Goal: Complete application form

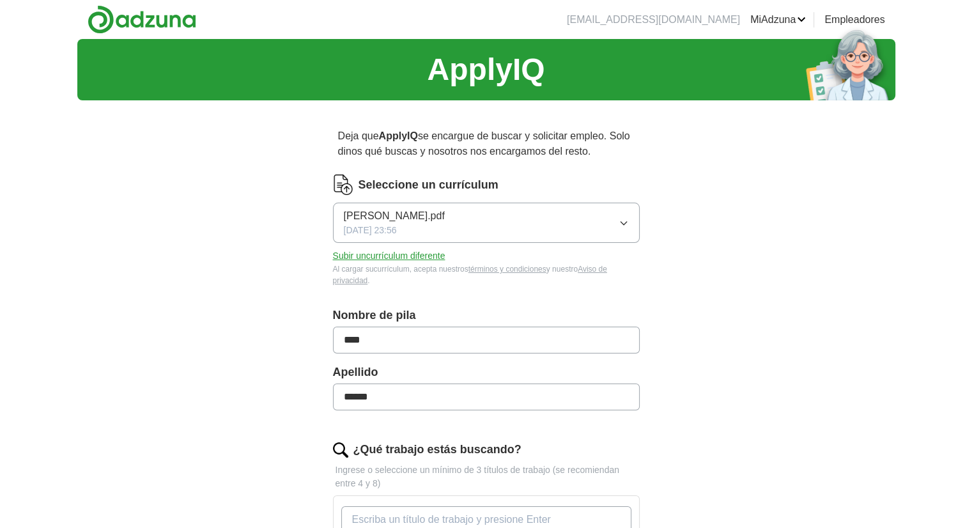
click at [198, 362] on div "ApplyIQ Deja que ApplyIQ se encargue de buscar y solicitar empleo. Solo dinos q…" at bounding box center [486, 466] width 818 height 854
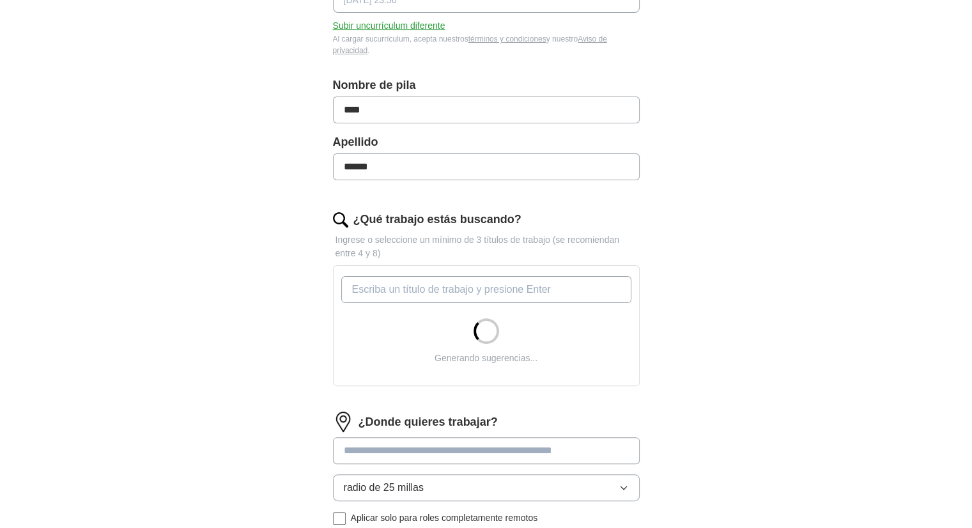
scroll to position [233, 0]
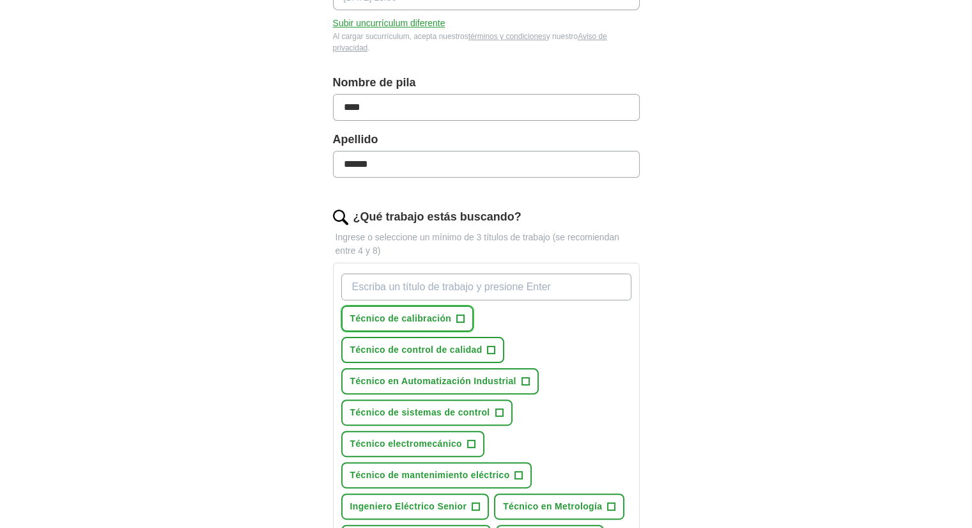
click at [459, 315] on font "+" at bounding box center [461, 318] width 8 height 14
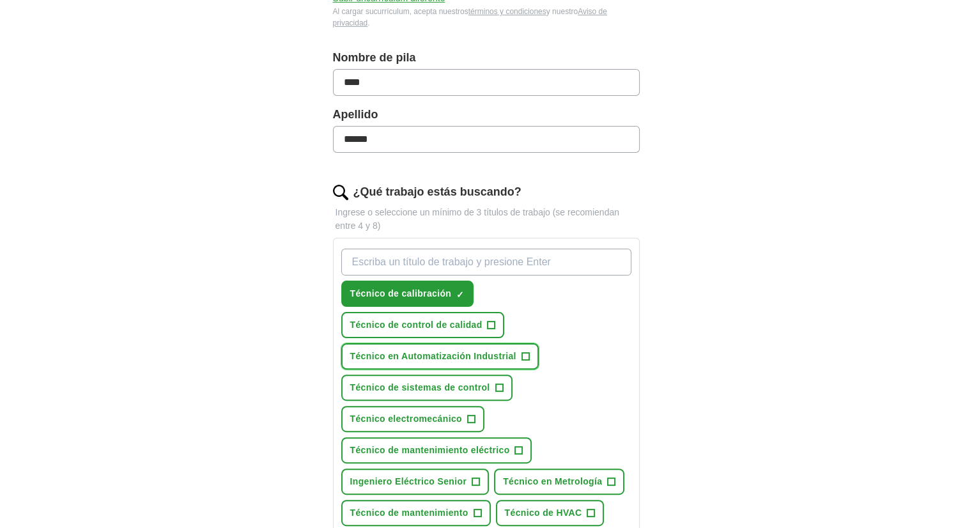
click at [525, 353] on font "+" at bounding box center [525, 355] width 8 height 14
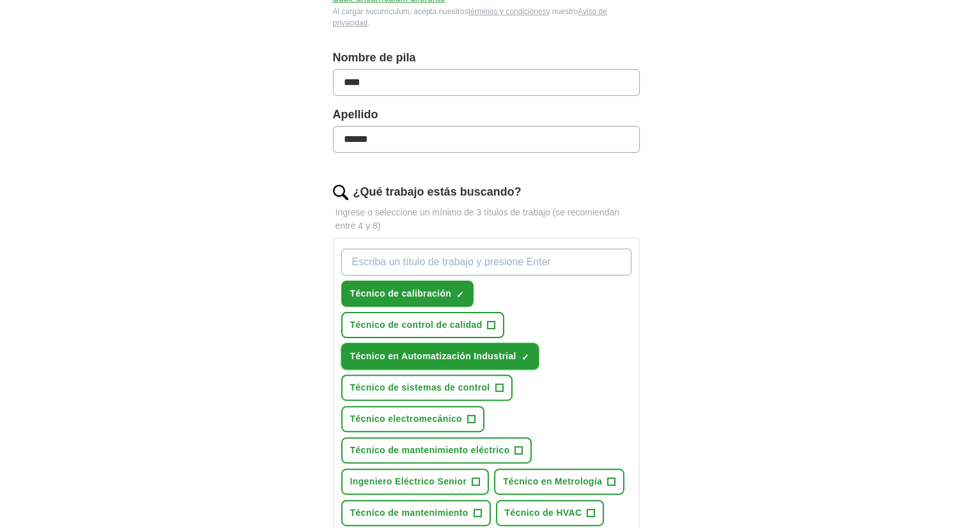
scroll to position [306, 0]
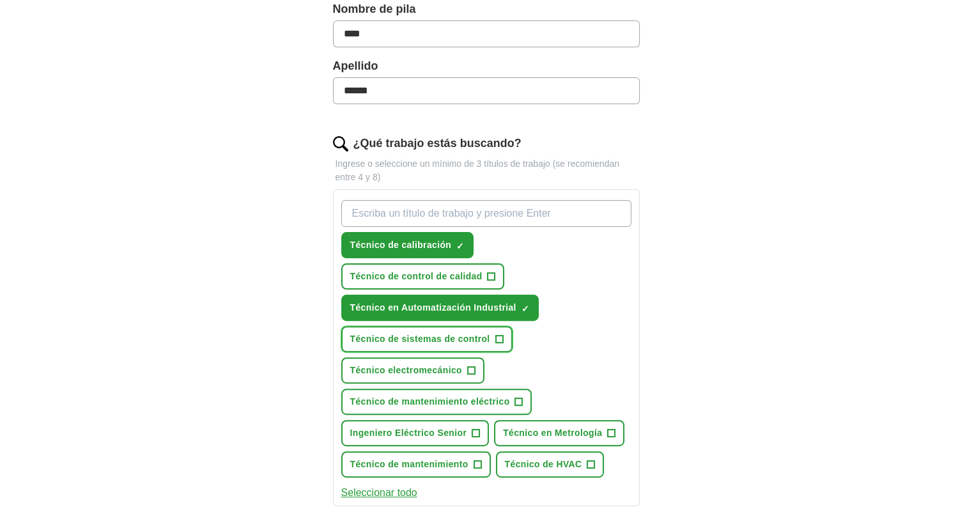
click at [499, 337] on font "+" at bounding box center [499, 338] width 8 height 14
click at [473, 365] on font "+" at bounding box center [471, 369] width 8 height 14
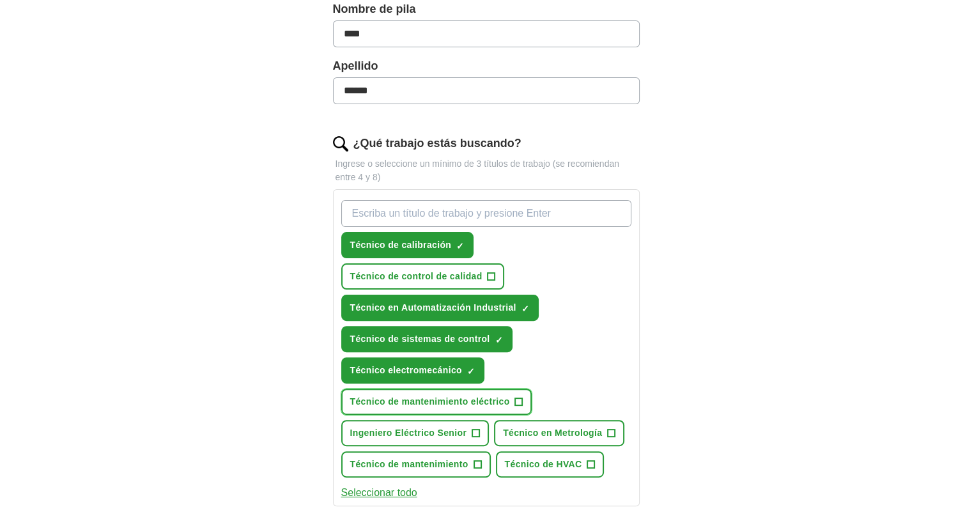
click at [511, 399] on button "Técnico de mantenimiento eléctrico +" at bounding box center [436, 401] width 191 height 26
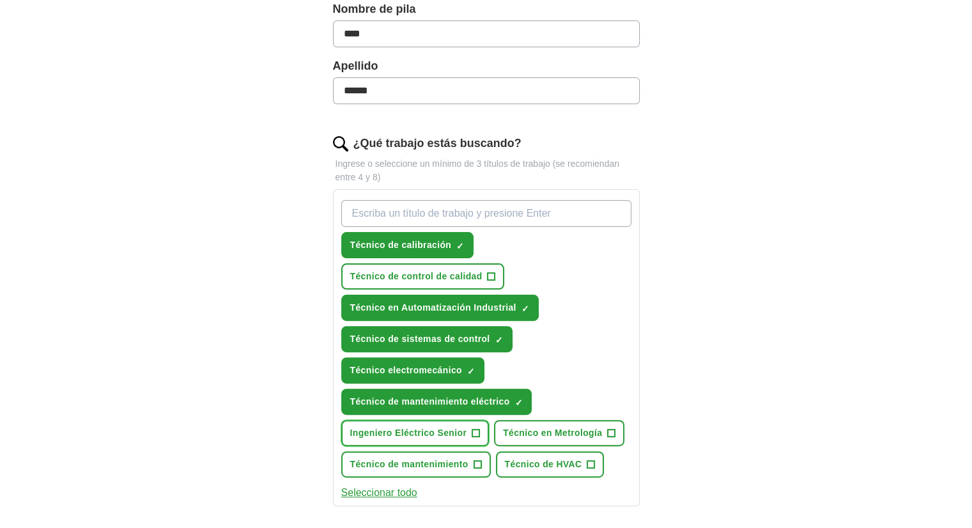
click at [478, 433] on font "+" at bounding box center [476, 432] width 8 height 14
click at [615, 424] on button "Técnico en Metrología +" at bounding box center [559, 433] width 130 height 26
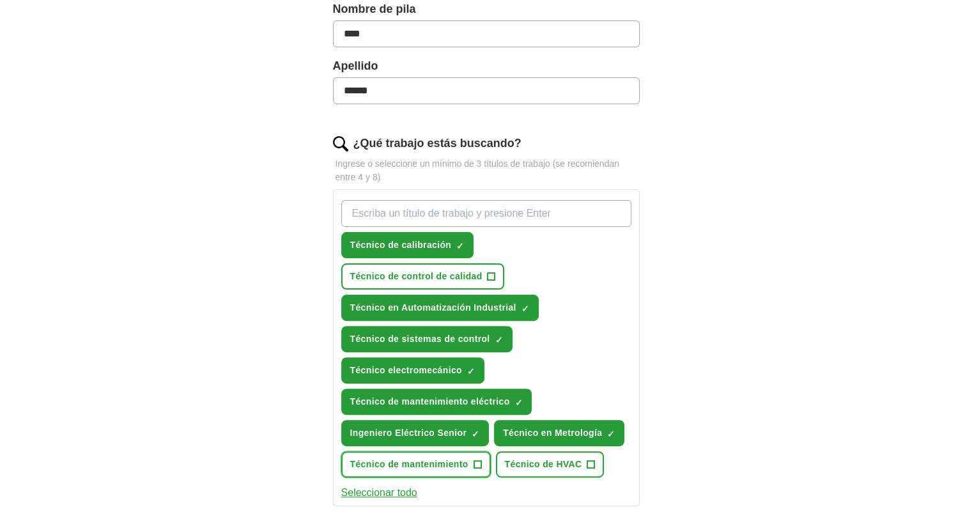
click at [482, 458] on button "Técnico de mantenimiento +" at bounding box center [416, 464] width 150 height 26
click at [600, 453] on button "Técnico de HVAC +" at bounding box center [550, 464] width 109 height 26
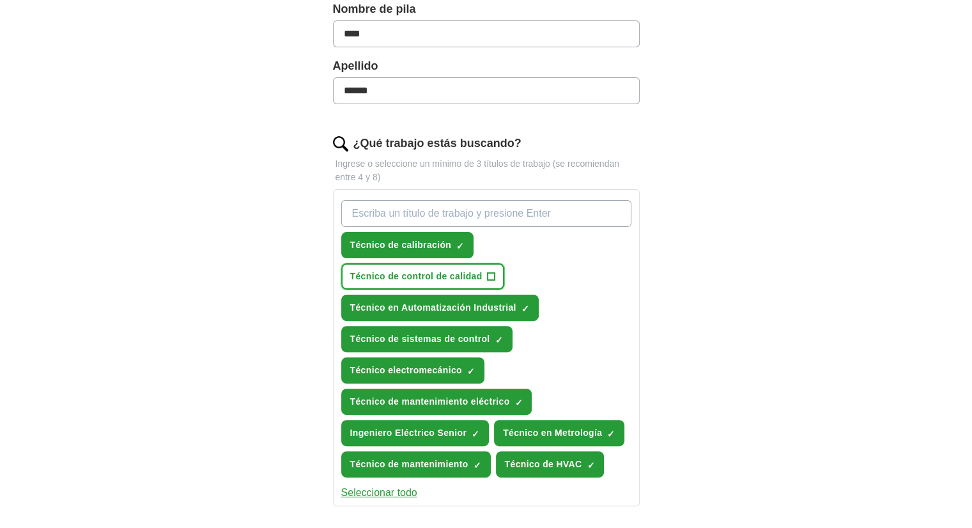
click at [489, 274] on font "+" at bounding box center [491, 275] width 8 height 14
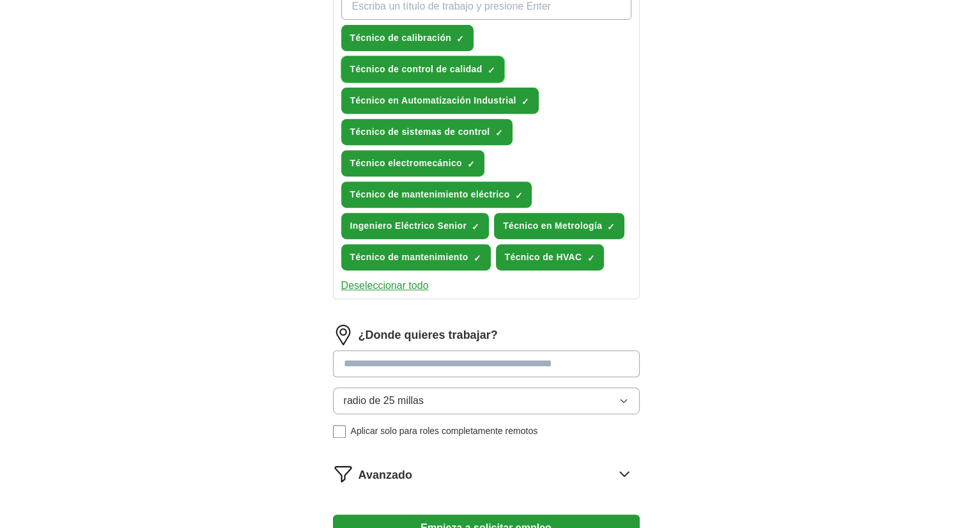
scroll to position [514, 0]
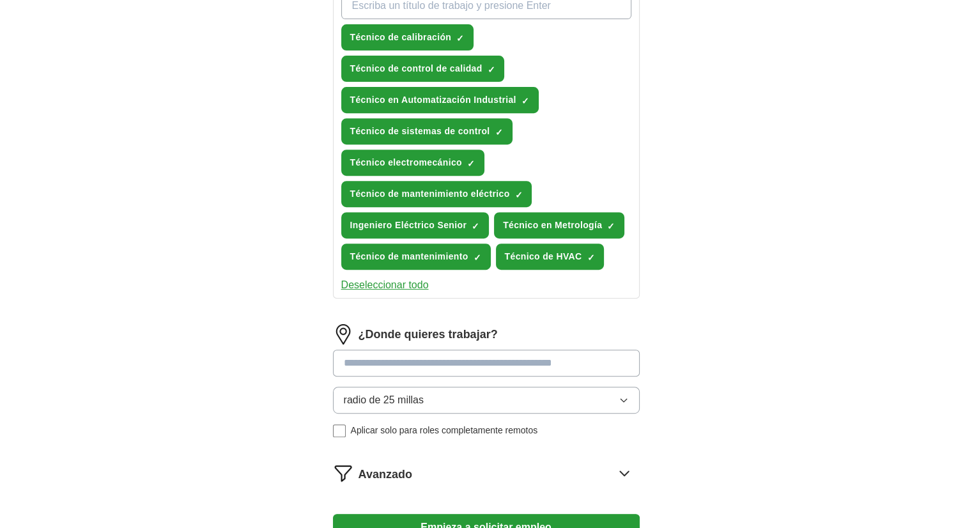
click at [613, 351] on input at bounding box center [486, 362] width 307 height 27
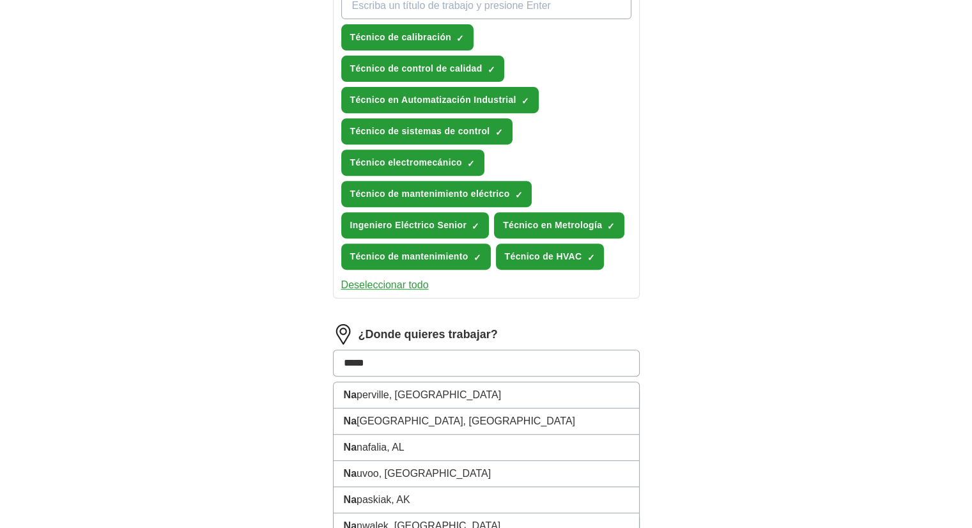
type input "******"
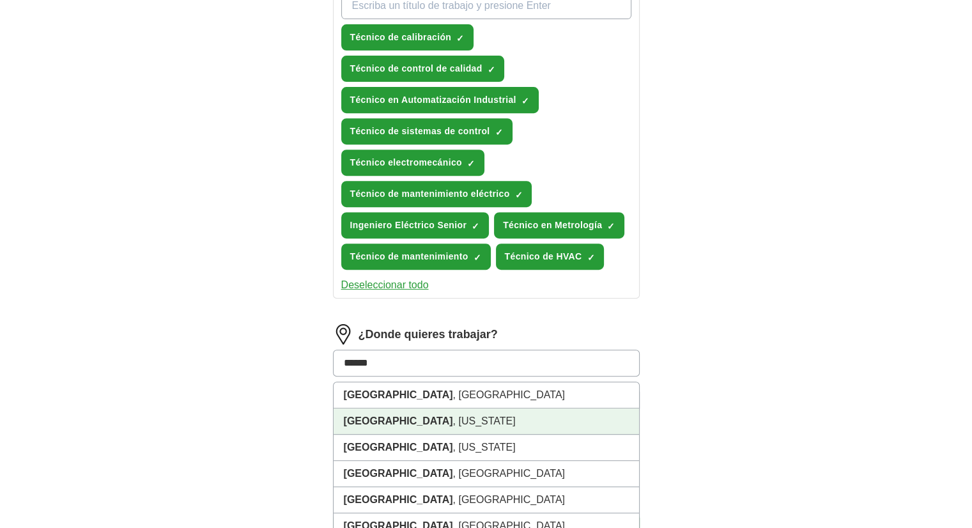
click at [537, 415] on li "[GEOGRAPHIC_DATA] , [US_STATE]" at bounding box center [486, 421] width 305 height 26
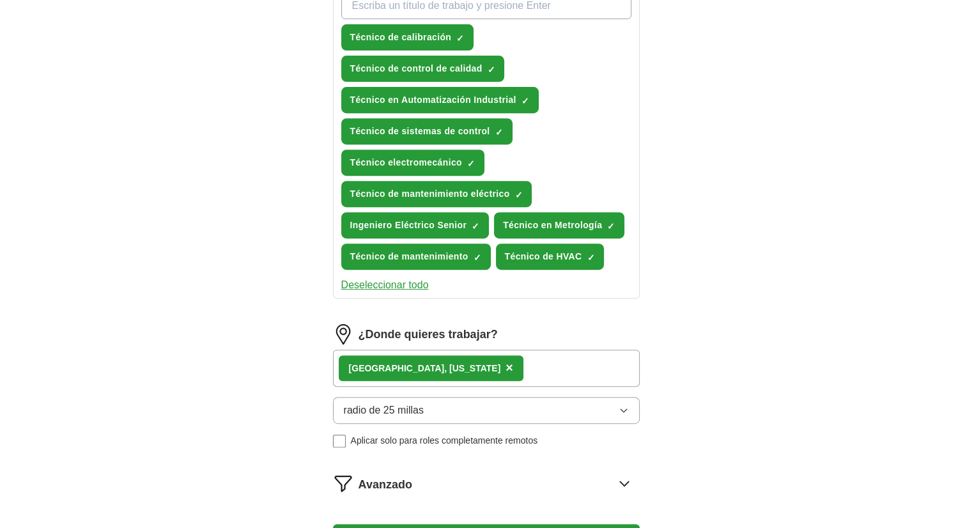
click at [622, 411] on button "radio de 25 millas" at bounding box center [486, 410] width 307 height 27
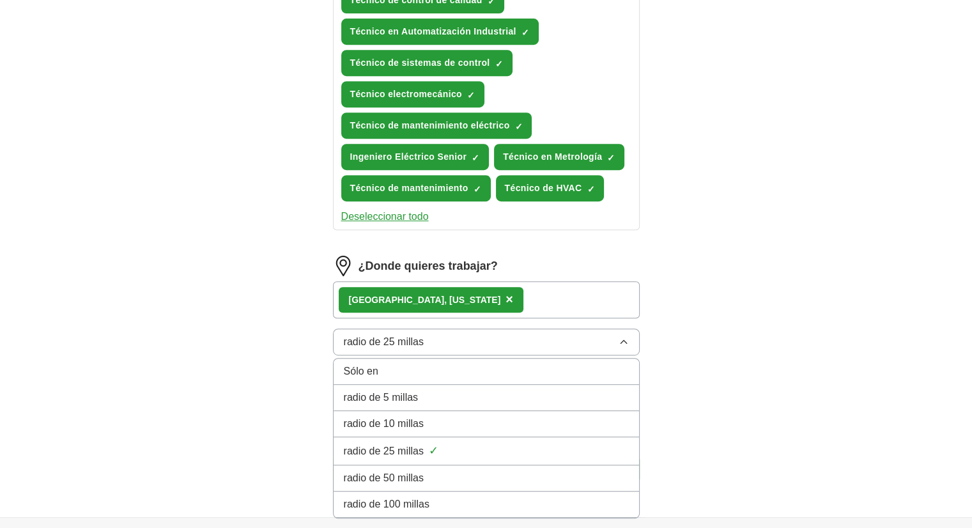
scroll to position [583, 0]
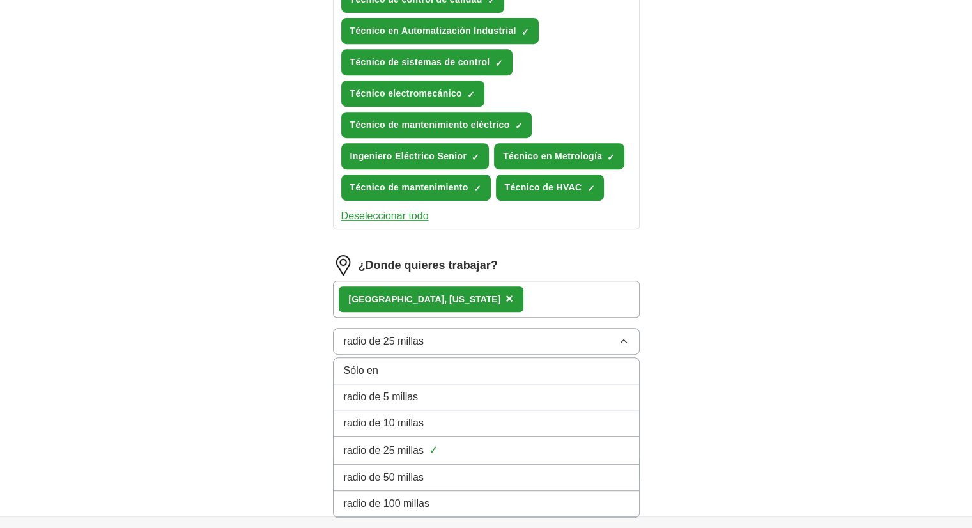
click at [519, 470] on div "radio de 50 millas" at bounding box center [486, 477] width 285 height 15
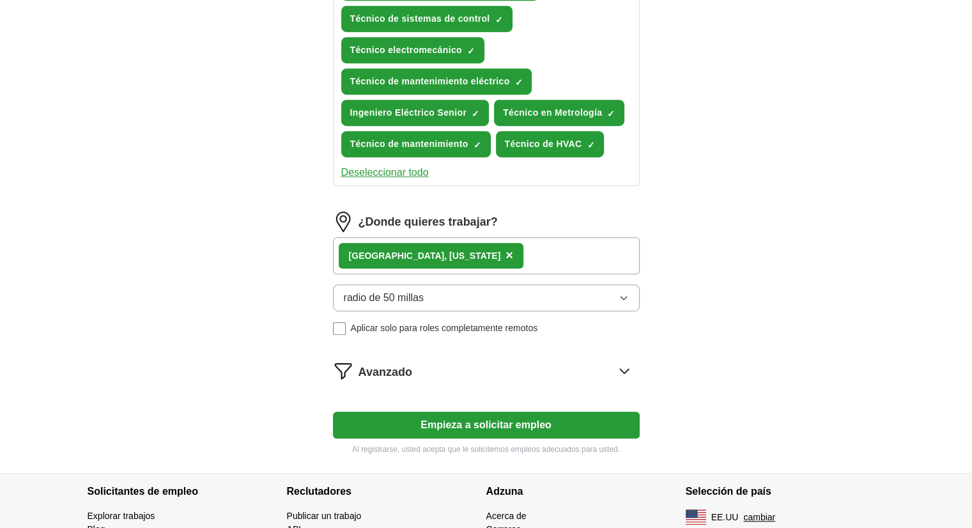
scroll to position [631, 0]
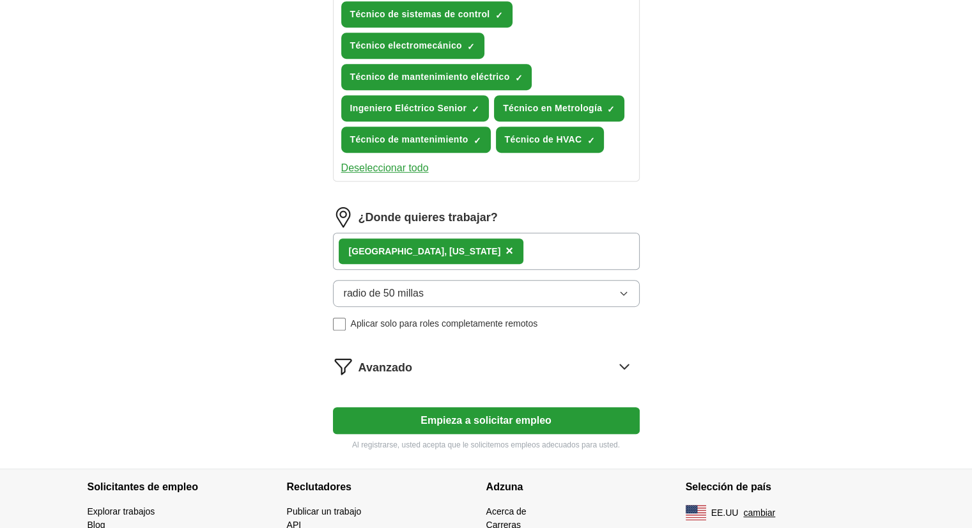
click at [513, 407] on button "Empieza a solicitar empleo" at bounding box center [486, 420] width 307 height 27
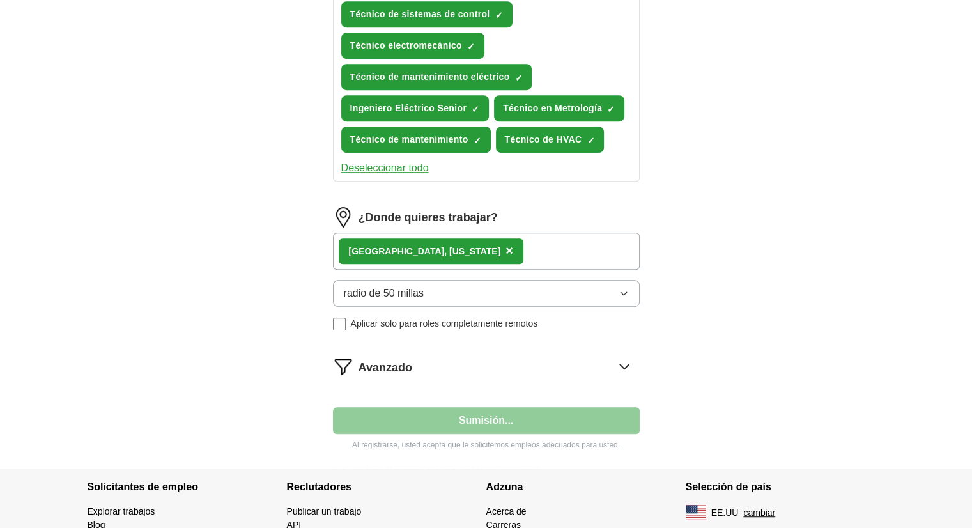
select select "**"
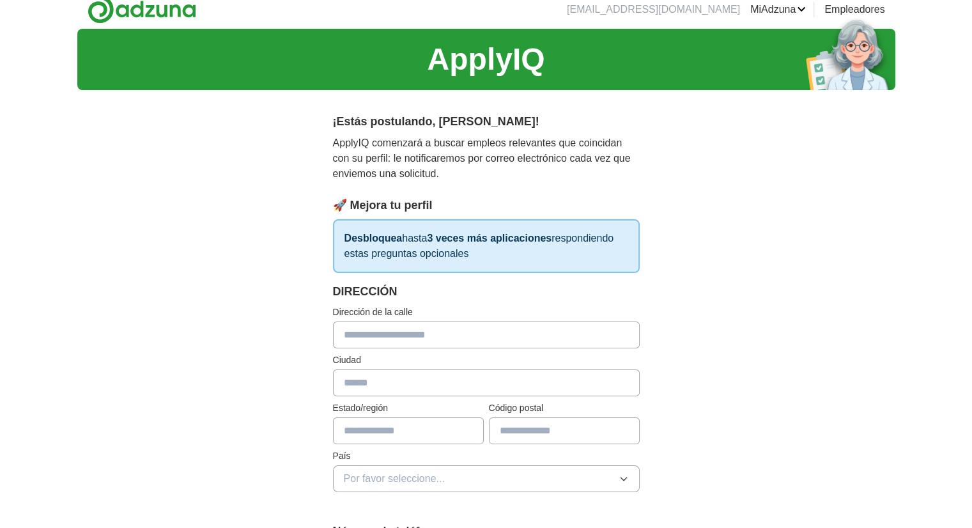
scroll to position [0, 0]
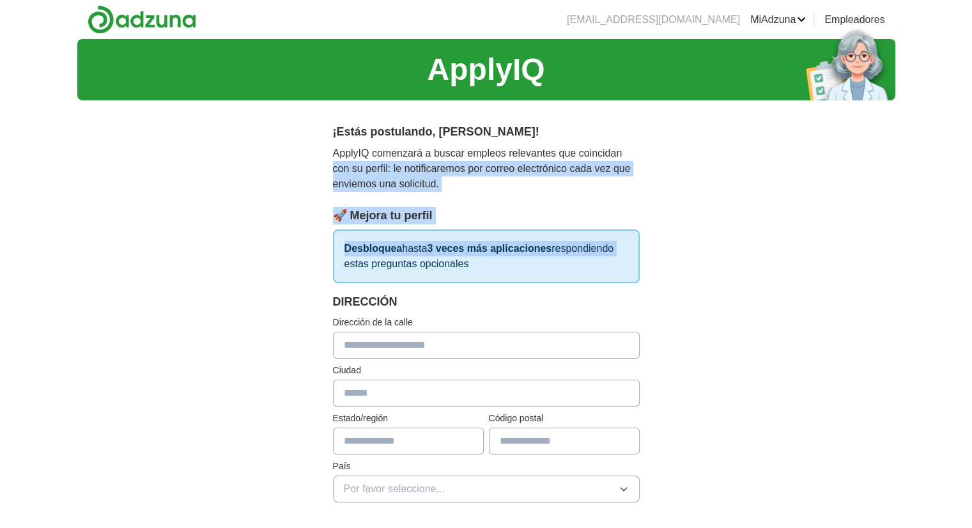
drag, startPoint x: 826, startPoint y: 246, endPoint x: 647, endPoint y: 151, distance: 203.2
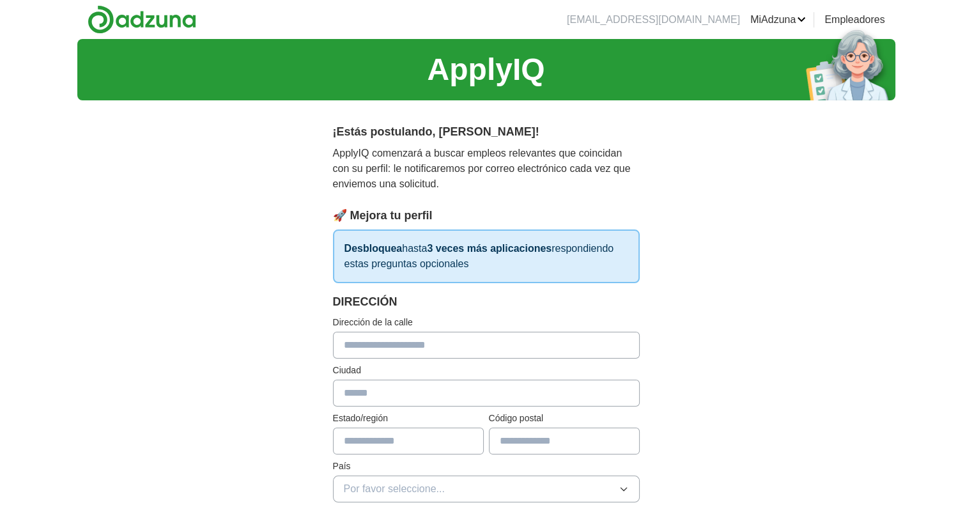
click at [505, 200] on div "¡Estás postulando , [PERSON_NAME] ! ApplyIQ comenzará a buscar empleos relevant…" at bounding box center [486, 203] width 307 height 160
click at [493, 347] on input "text" at bounding box center [486, 345] width 307 height 27
type input "**********"
type input "*****"
type input "**"
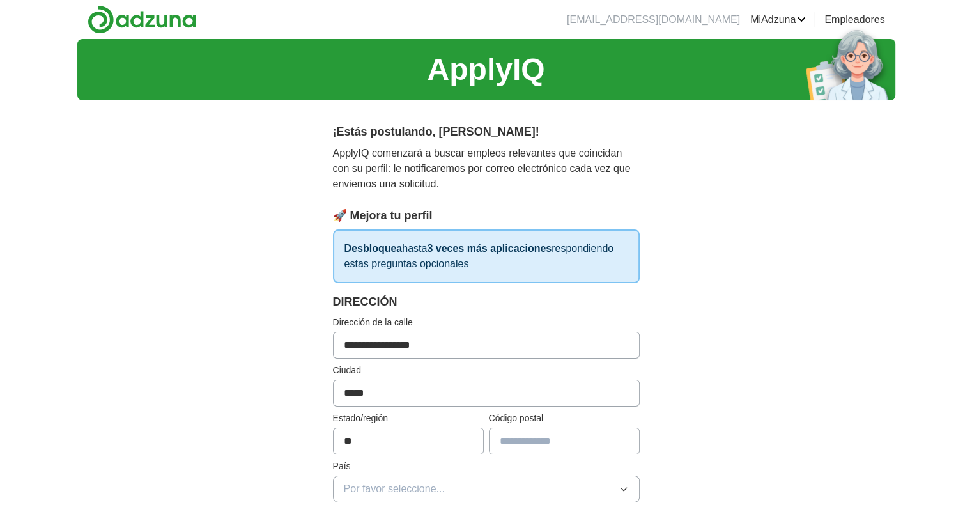
type input "*****"
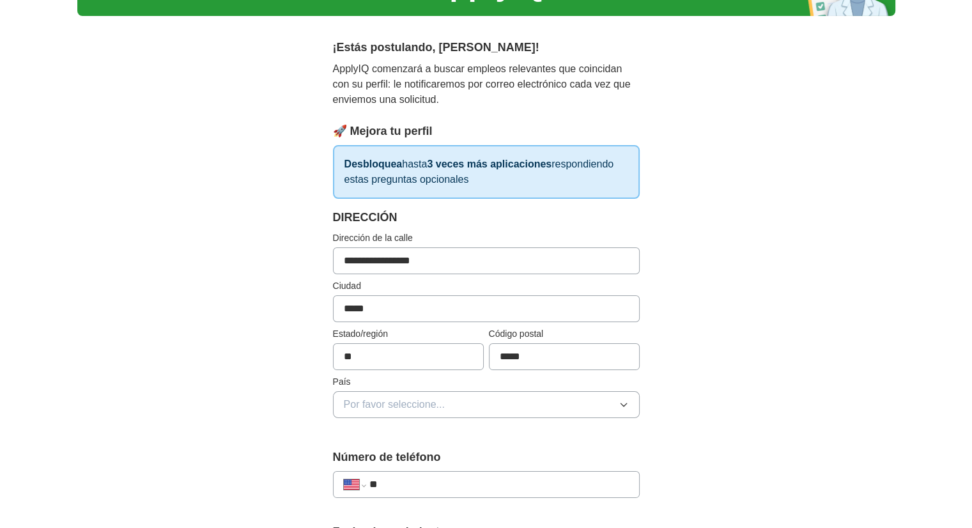
scroll to position [86, 0]
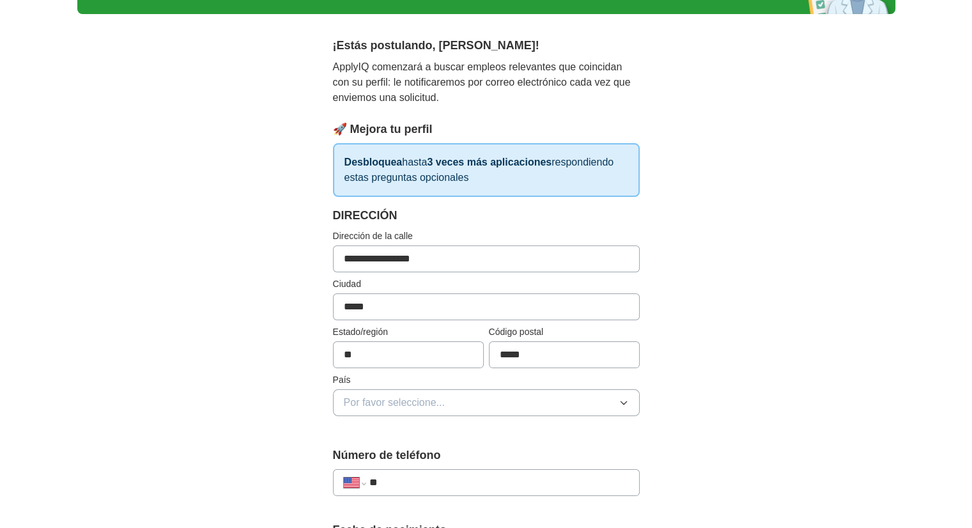
click at [431, 399] on font "Por favor seleccione..." at bounding box center [394, 402] width 101 height 11
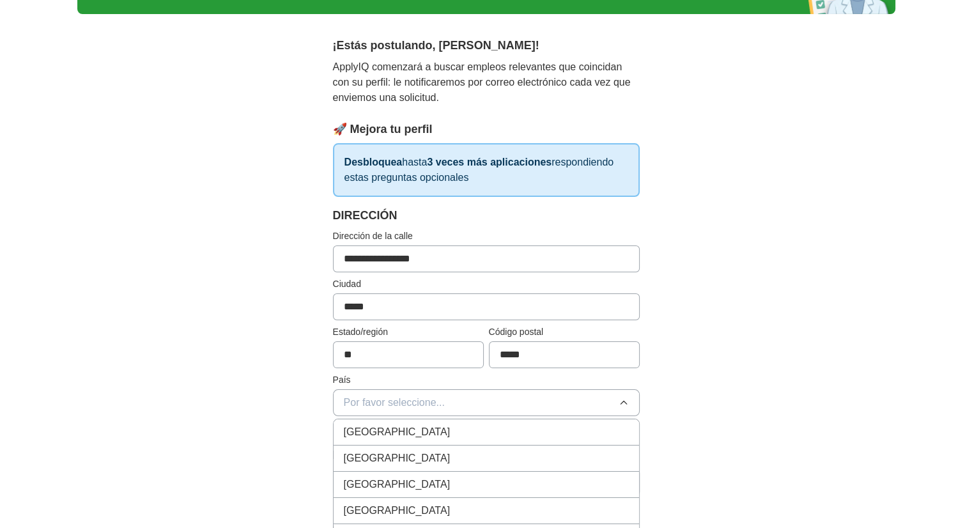
click at [397, 453] on font "[GEOGRAPHIC_DATA]" at bounding box center [397, 457] width 107 height 11
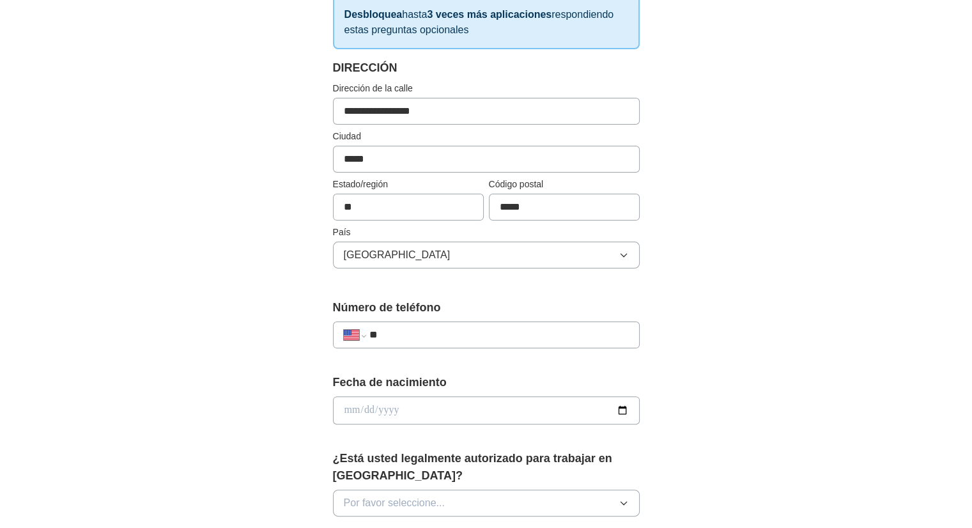
scroll to position [234, 0]
click at [415, 337] on input "**" at bounding box center [498, 333] width 259 height 15
type input "**********"
click at [421, 396] on input "date" at bounding box center [486, 409] width 307 height 28
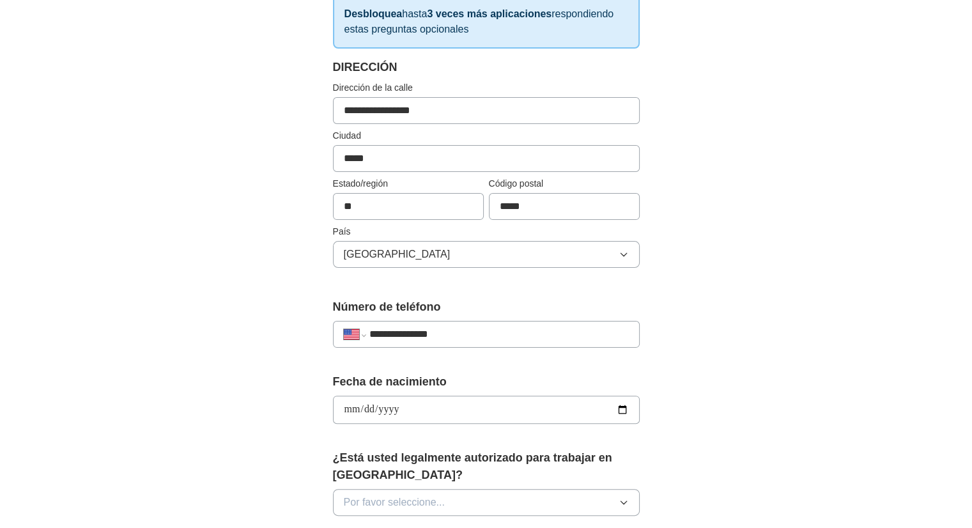
type input "**********"
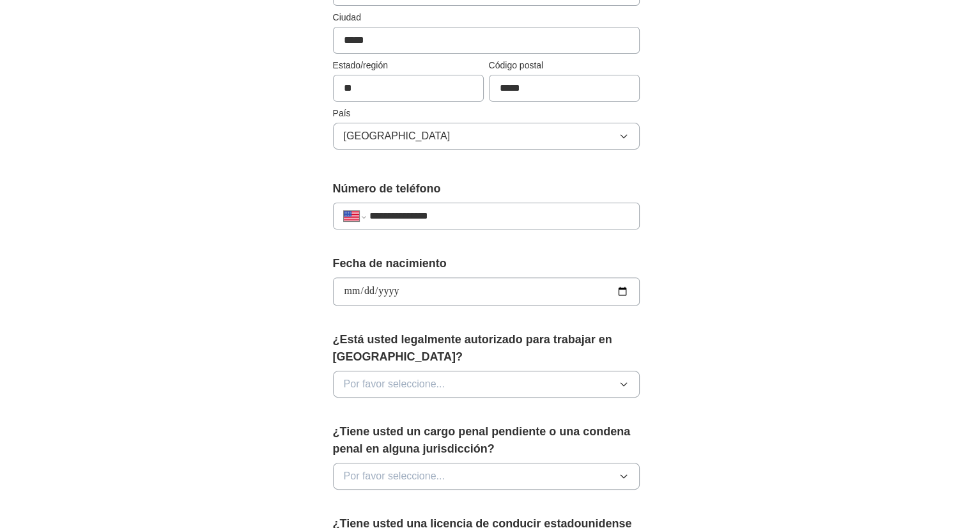
scroll to position [355, 0]
click at [626, 371] on button "Por favor seleccione..." at bounding box center [486, 382] width 307 height 27
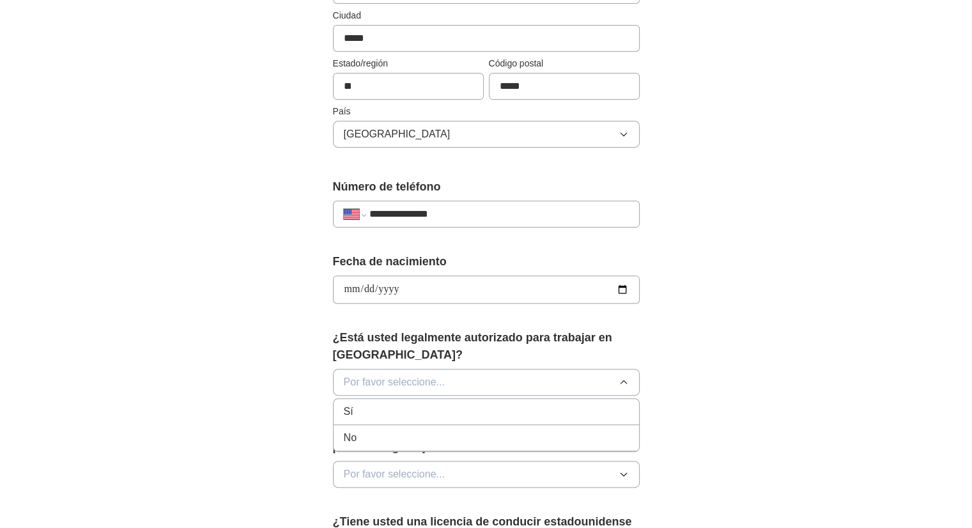
click at [519, 400] on li "Sí" at bounding box center [486, 412] width 305 height 26
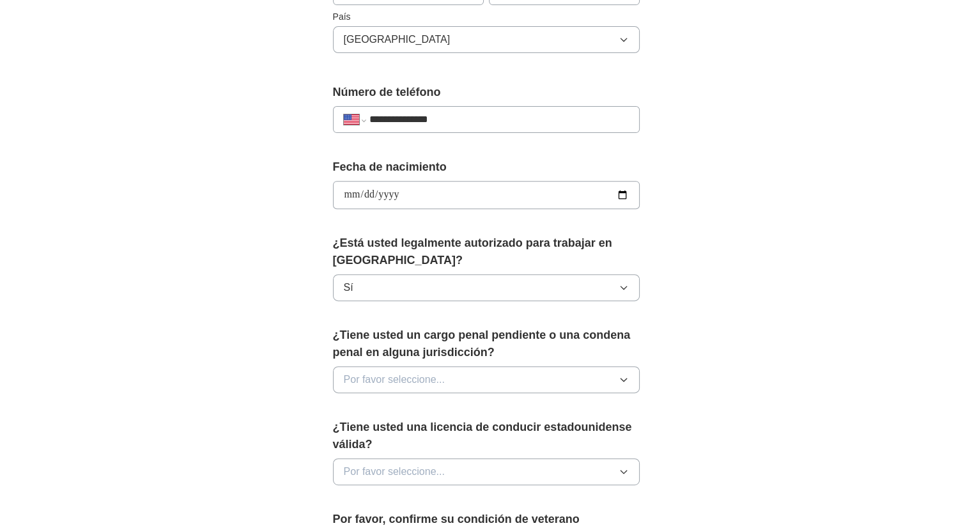
scroll to position [450, 0]
click at [614, 379] on button "Por favor seleccione..." at bounding box center [486, 378] width 307 height 27
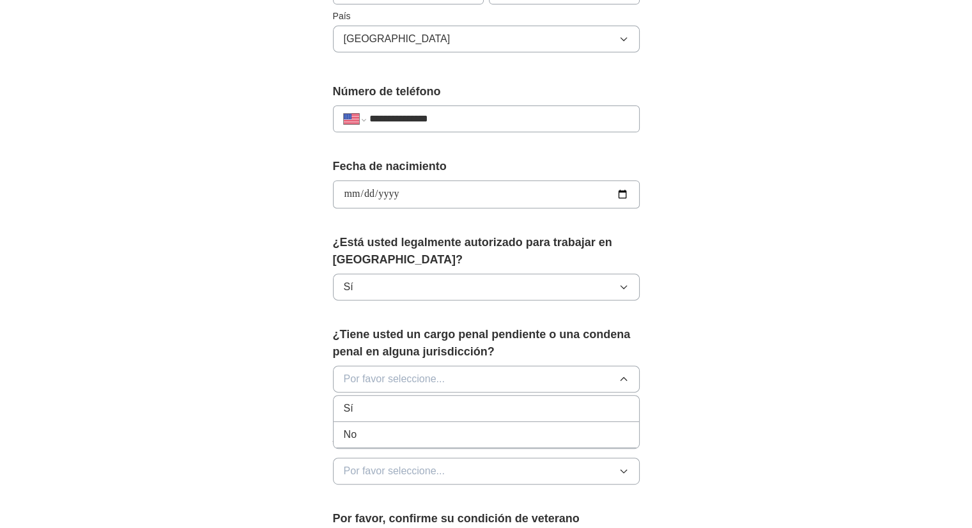
click at [410, 431] on div "No" at bounding box center [486, 434] width 285 height 15
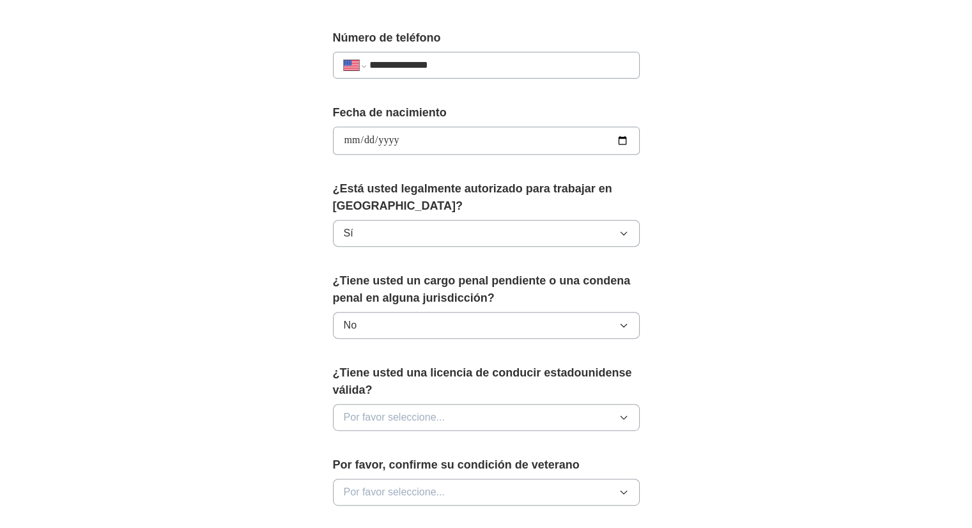
scroll to position [510, 0]
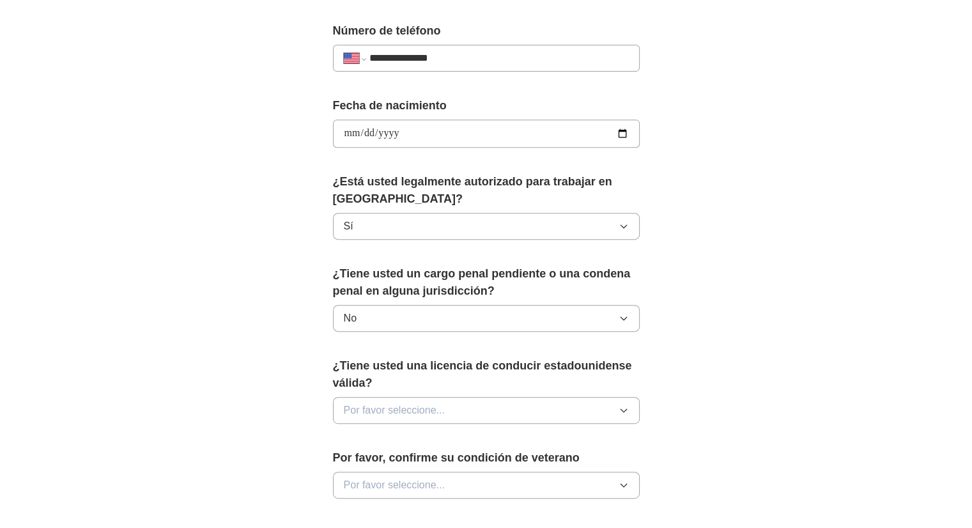
click at [618, 407] on icon "button" at bounding box center [623, 410] width 10 height 10
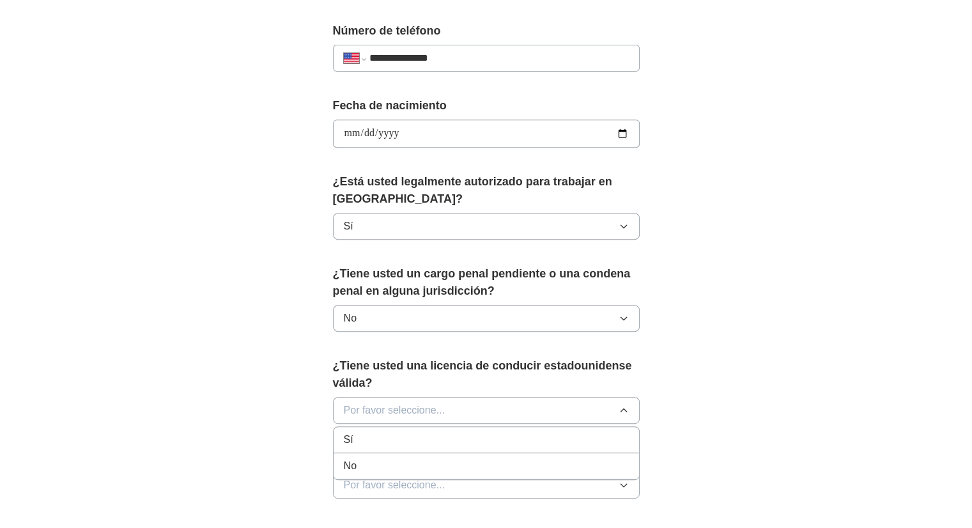
click at [412, 433] on div "Sí" at bounding box center [486, 439] width 285 height 15
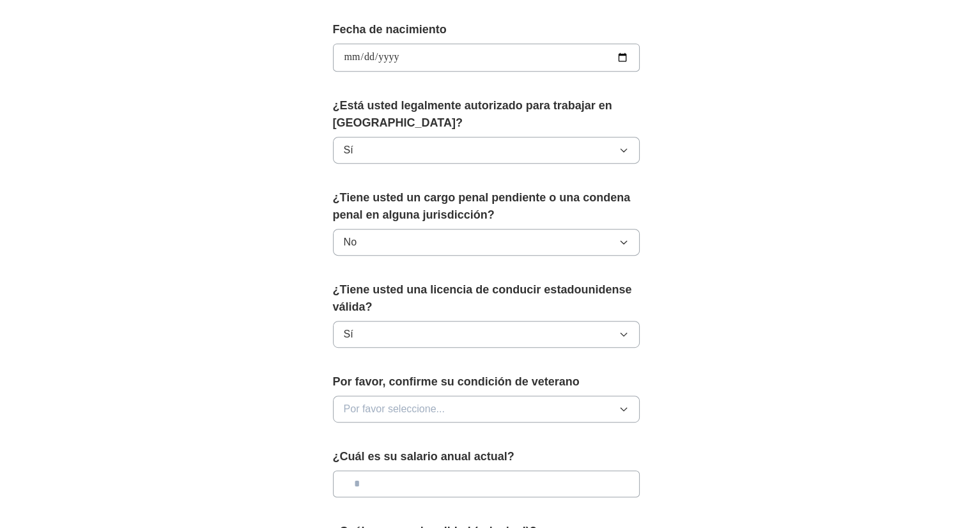
scroll to position [587, 0]
click at [603, 404] on button "Por favor seleccione..." at bounding box center [486, 408] width 307 height 27
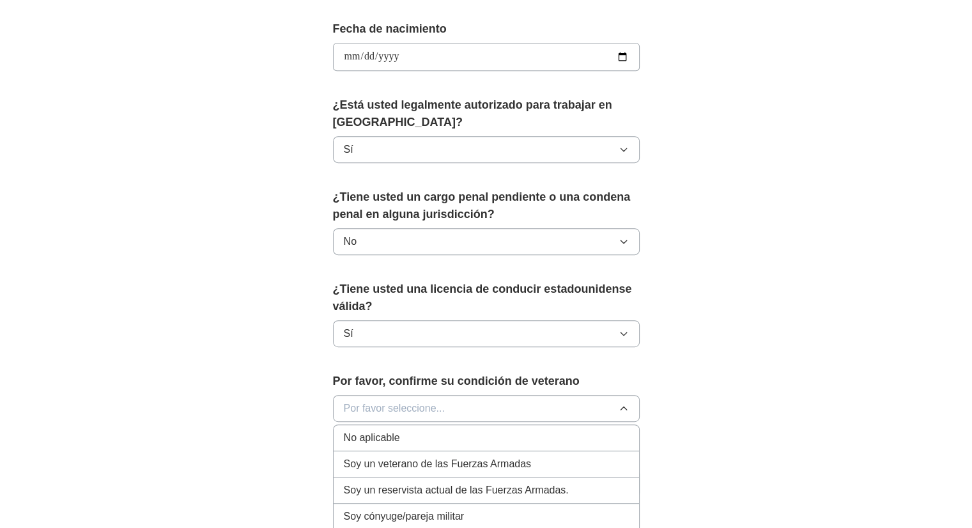
click at [435, 441] on div "No aplicable" at bounding box center [486, 437] width 285 height 15
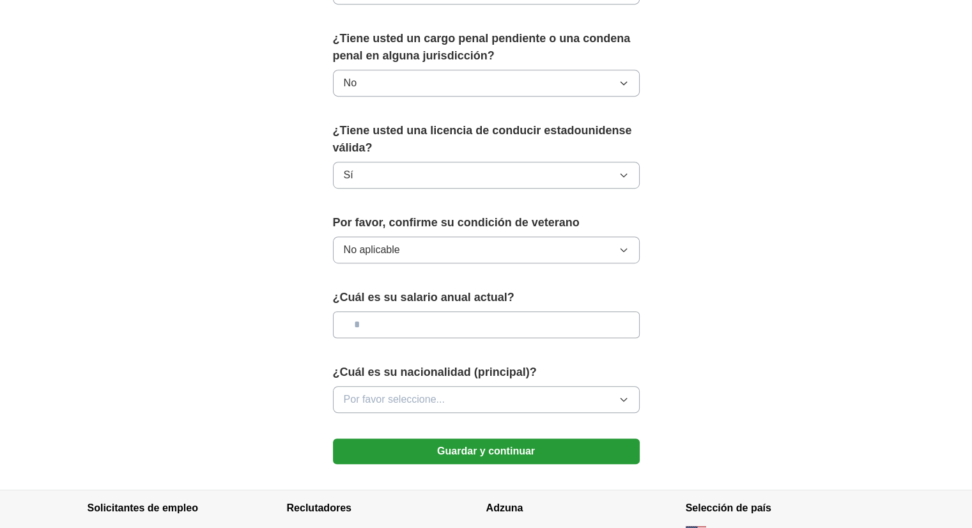
scroll to position [749, 0]
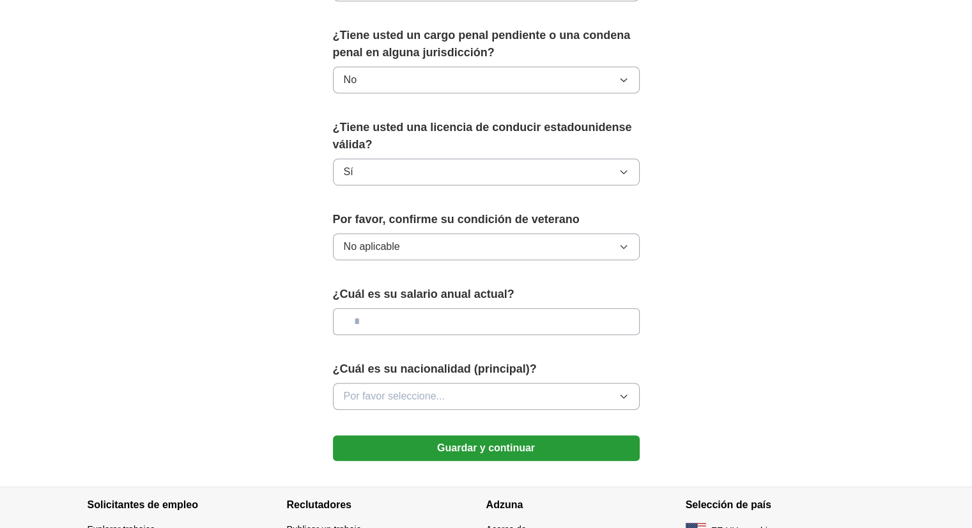
click at [623, 395] on icon "button" at bounding box center [623, 396] width 6 height 3
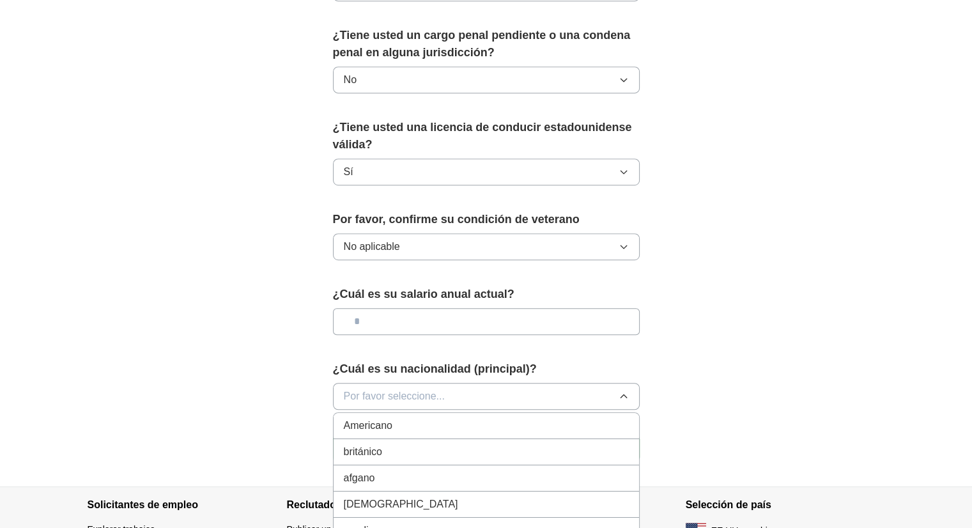
click at [500, 383] on button "Por favor seleccione..." at bounding box center [486, 396] width 307 height 27
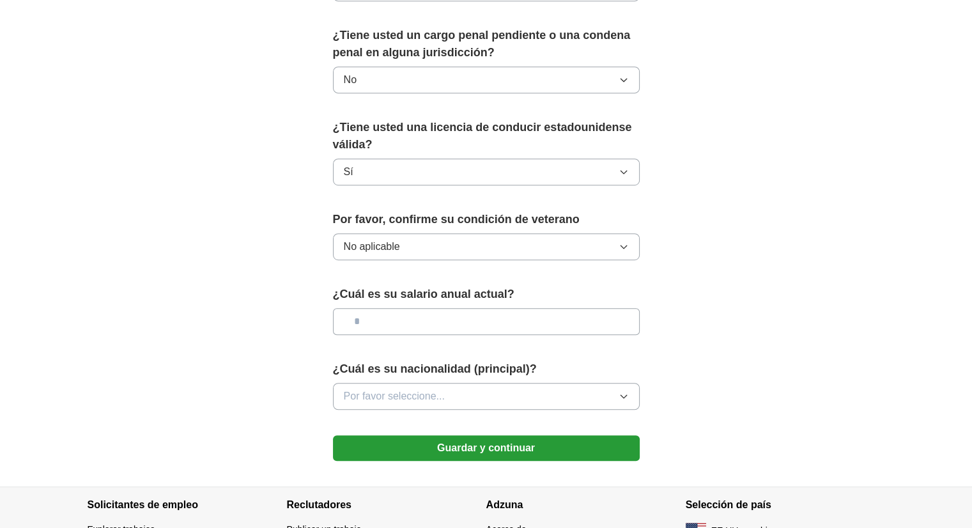
click at [489, 392] on button "Por favor seleccione..." at bounding box center [486, 396] width 307 height 27
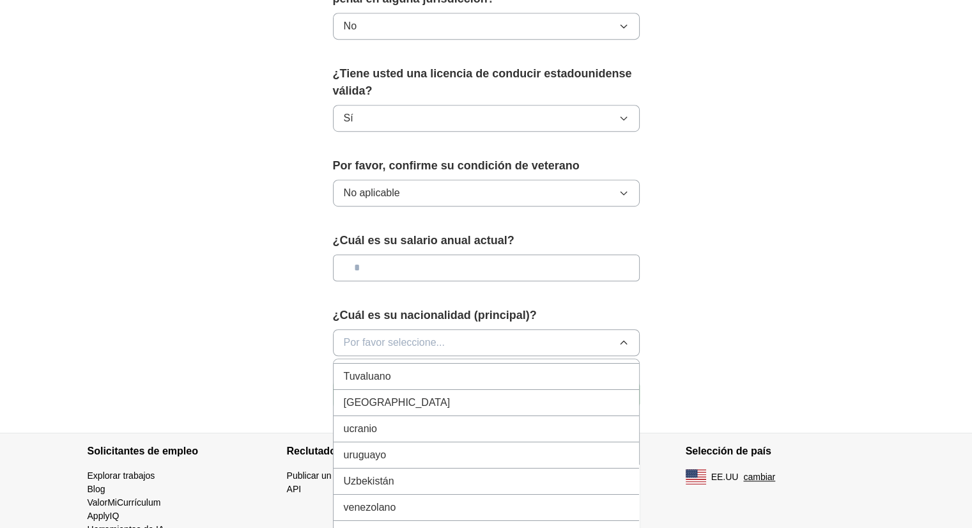
scroll to position [4764, 0]
click at [445, 499] on div "venezolano" at bounding box center [486, 506] width 285 height 15
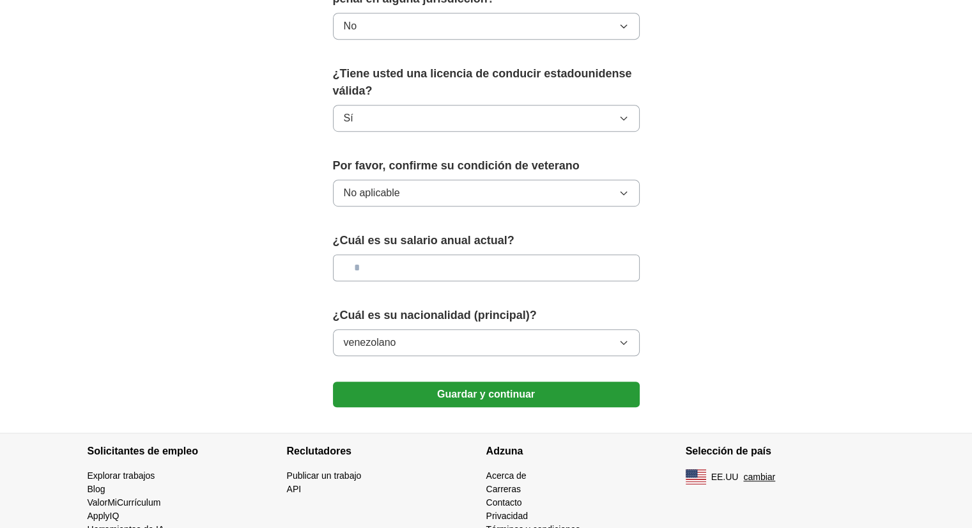
click at [348, 261] on input "text" at bounding box center [486, 267] width 307 height 27
type input "**"
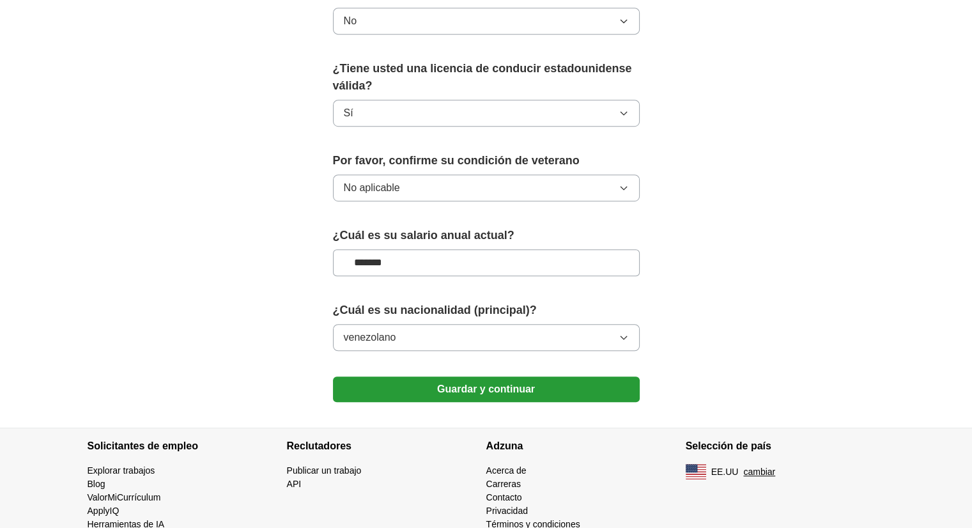
scroll to position [833, 0]
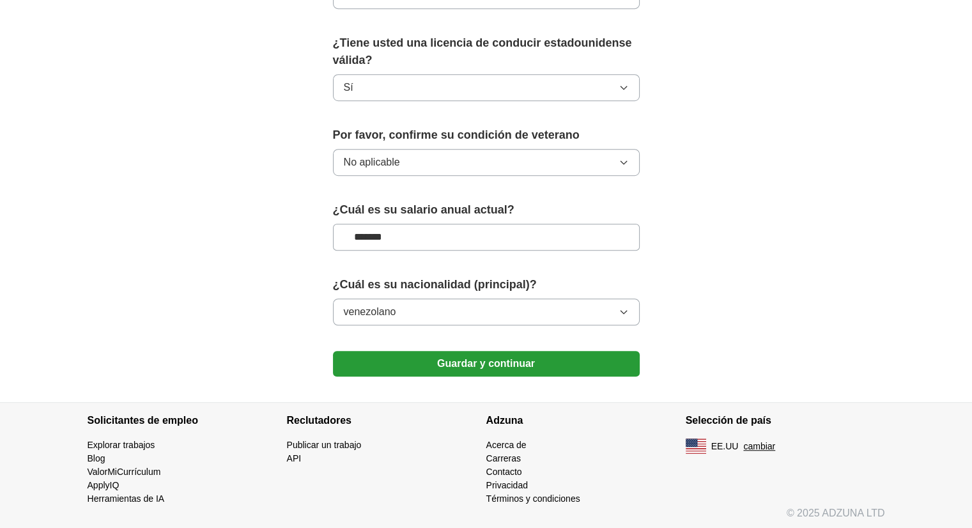
type input "*******"
click at [465, 358] on font "Guardar y continuar" at bounding box center [486, 363] width 98 height 11
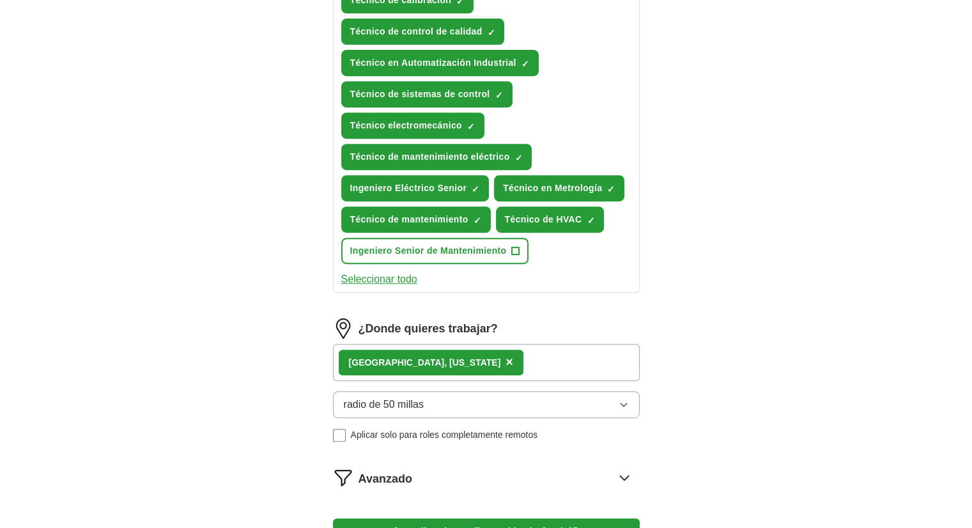
scroll to position [552, 0]
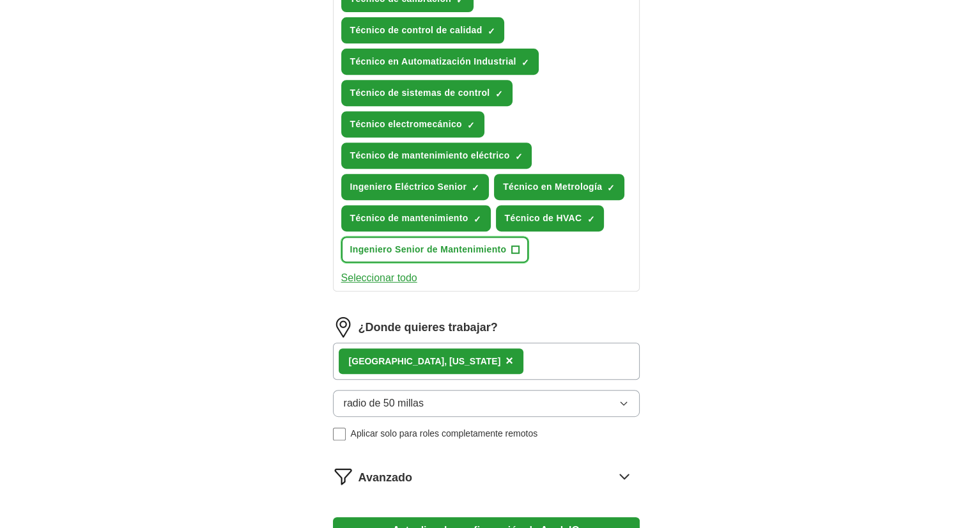
click at [518, 242] on font "+" at bounding box center [516, 249] width 8 height 14
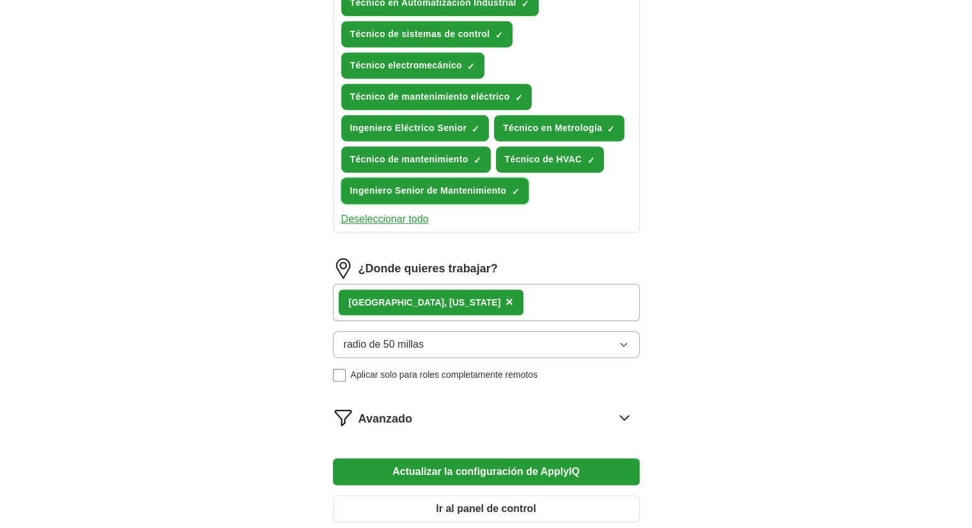
scroll to position [611, 0]
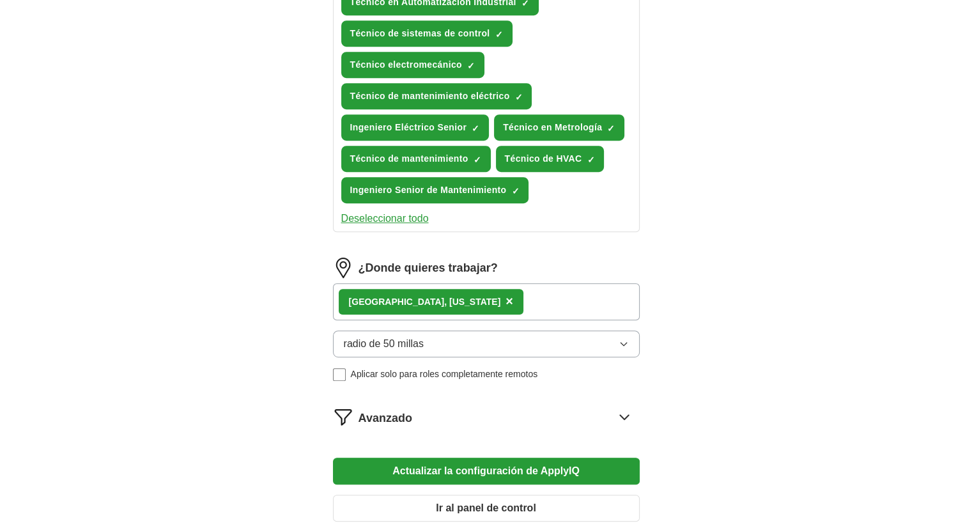
click at [620, 415] on icon at bounding box center [624, 417] width 8 height 4
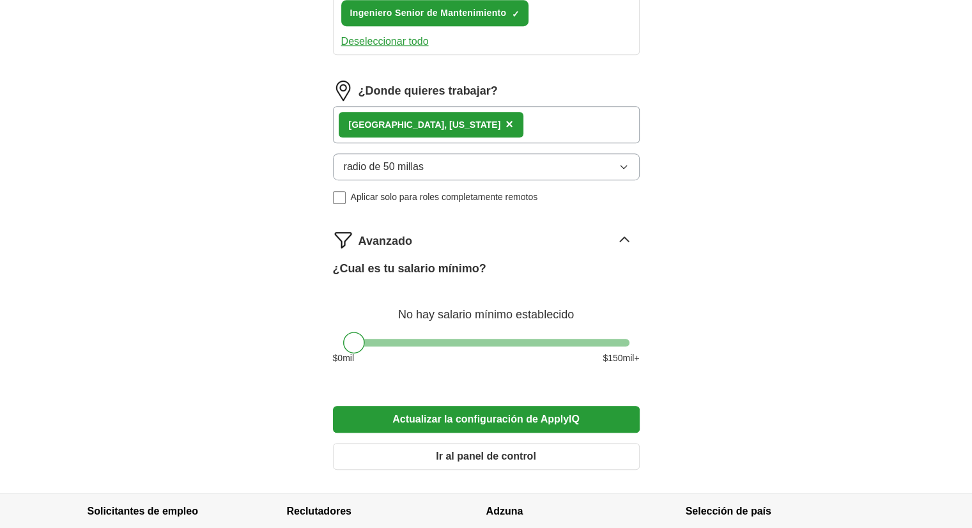
scroll to position [792, 0]
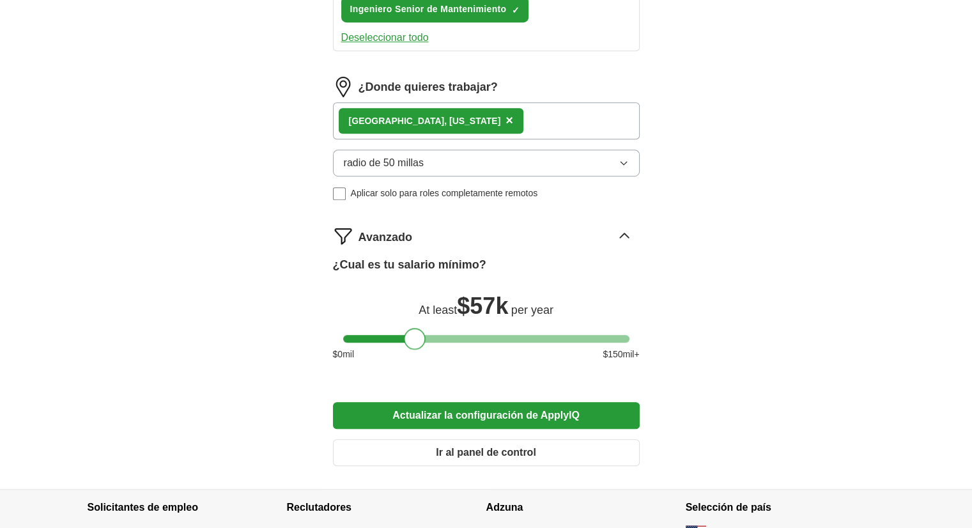
click at [414, 335] on div at bounding box center [486, 339] width 286 height 8
click at [391, 335] on div at bounding box center [486, 339] width 286 height 8
click at [399, 334] on div at bounding box center [391, 339] width 22 height 22
click at [406, 335] on div at bounding box center [486, 339] width 286 height 8
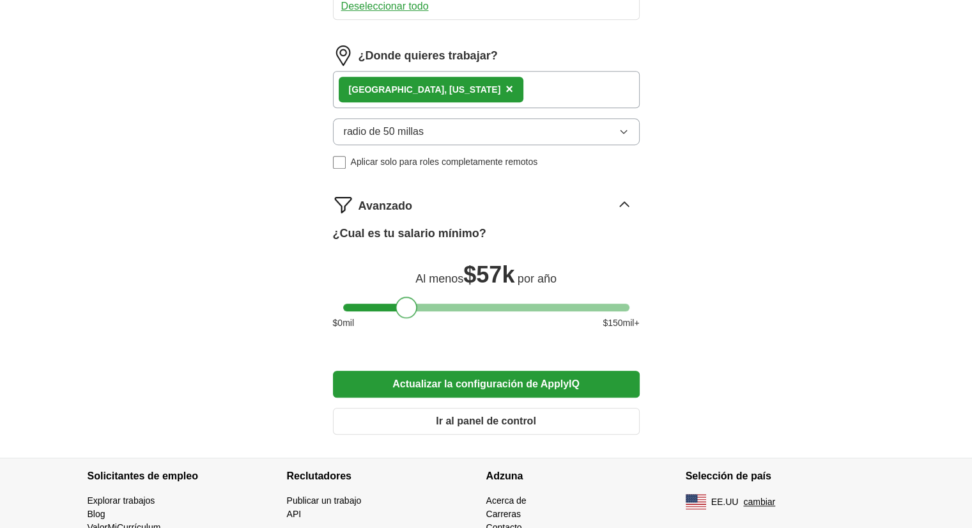
scroll to position [825, 0]
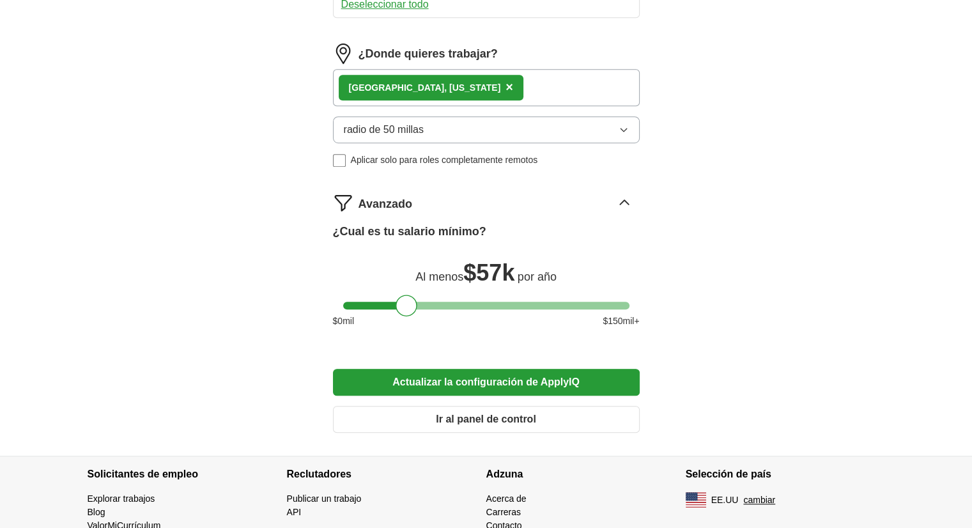
click at [431, 295] on div "¿Cual es tu salario mínimo? Al menos $ 57k por año $ 0 mil $ 150 mil+" at bounding box center [486, 280] width 307 height 115
click at [450, 294] on div "¿Cual es tu salario mínimo? Al menos $ 57k por año $ 0 mil $ 150 mil+" at bounding box center [486, 280] width 307 height 115
drag, startPoint x: 447, startPoint y: 292, endPoint x: 443, endPoint y: 297, distance: 6.8
click at [443, 297] on div "¿Cual es tu salario mínimo? Al menos $ 57k por año $ 0 mil $ 150 mil+" at bounding box center [486, 280] width 307 height 115
drag, startPoint x: 407, startPoint y: 302, endPoint x: 457, endPoint y: 310, distance: 50.5
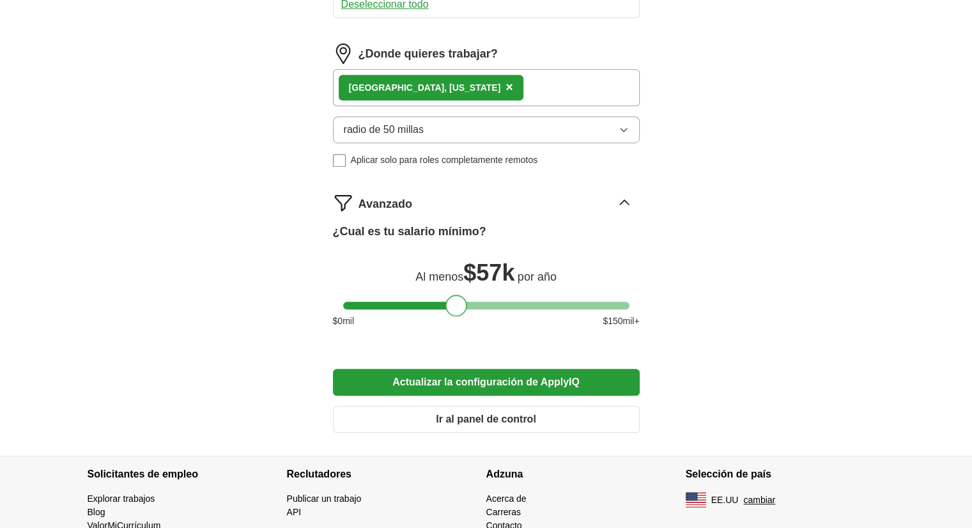
click at [457, 310] on div "¿Cual es tu salario mínimo? Al menos $ 57k por año $ 0 mil $ 150 mil+" at bounding box center [486, 280] width 307 height 115
click at [462, 376] on font "Actualizar la configuración de ApplyIQ" at bounding box center [485, 381] width 187 height 11
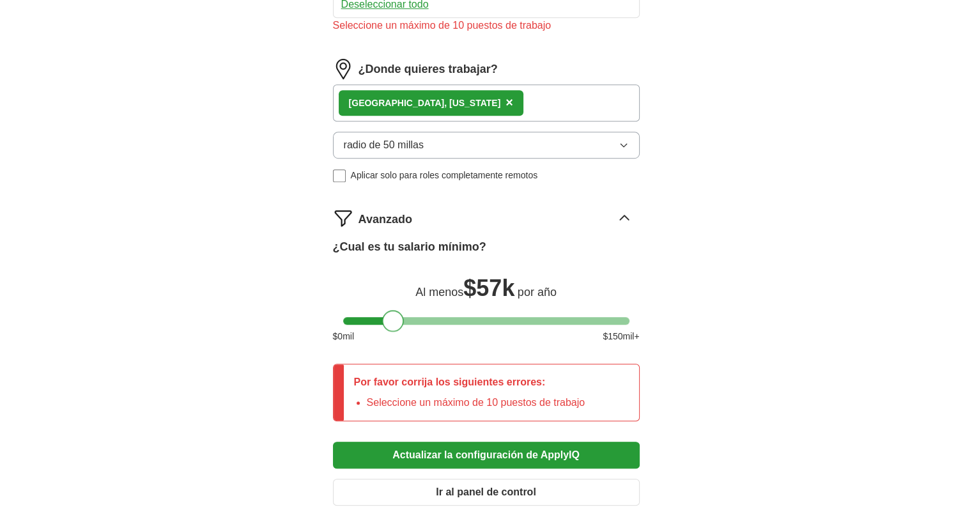
drag, startPoint x: 457, startPoint y: 315, endPoint x: 394, endPoint y: 336, distance: 66.7
click at [394, 336] on div "¿Cual es tu salario mínimo? Al menos $ 57k por año $ 0 mil $ 150 mil+" at bounding box center [486, 295] width 307 height 115
click at [505, 397] on font "Seleccione un máximo de 10 puestos de trabajo" at bounding box center [476, 402] width 219 height 11
click at [500, 486] on font "Ir al panel de control" at bounding box center [486, 491] width 100 height 11
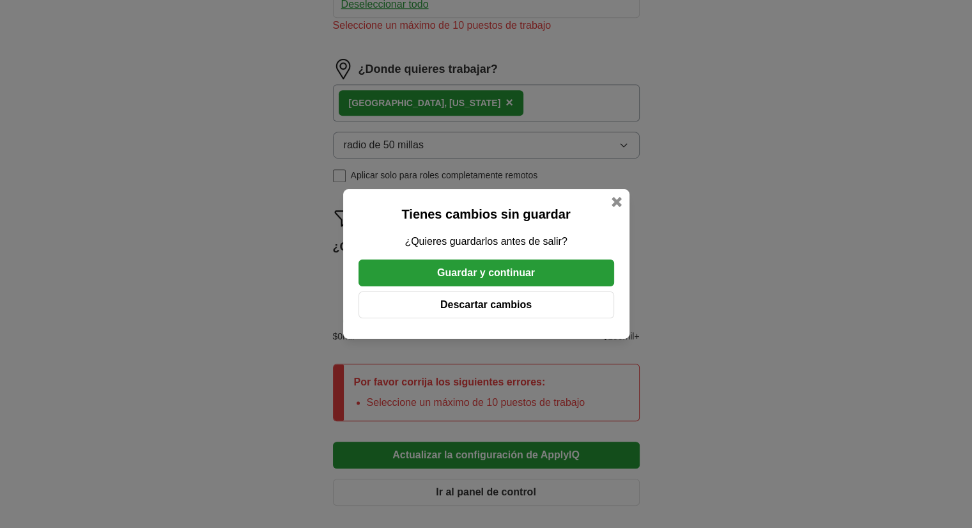
click at [503, 296] on button "Descartar cambios" at bounding box center [486, 304] width 256 height 27
